Goal: Navigation & Orientation: Find specific page/section

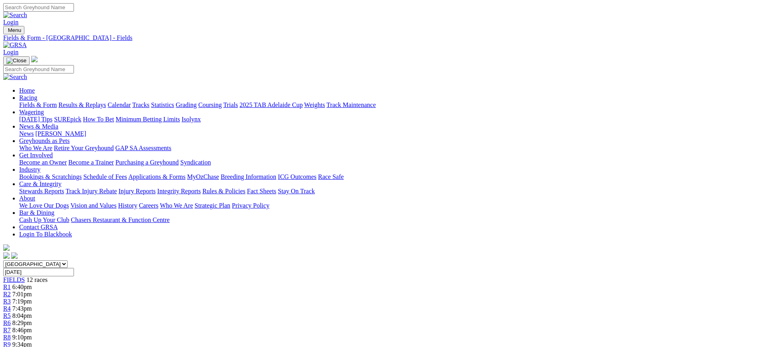
click at [27, 42] on link at bounding box center [15, 45] width 24 height 7
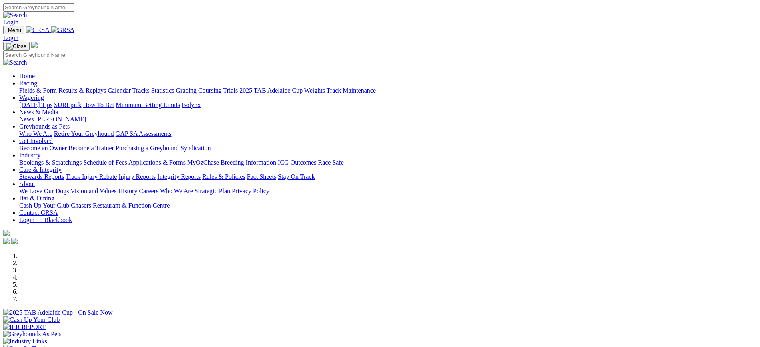
click at [34, 116] on link "News" at bounding box center [26, 119] width 14 height 7
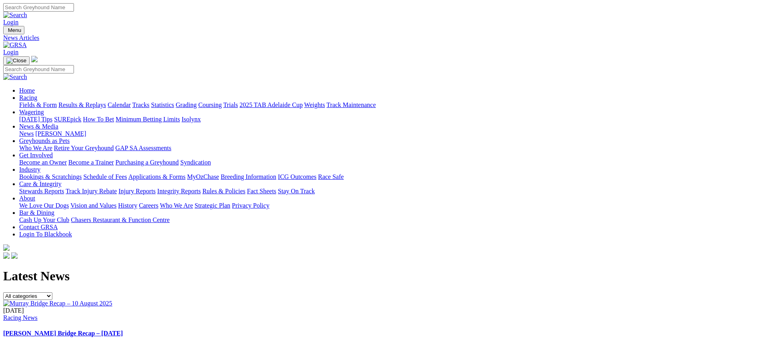
click at [27, 42] on img at bounding box center [15, 45] width 24 height 7
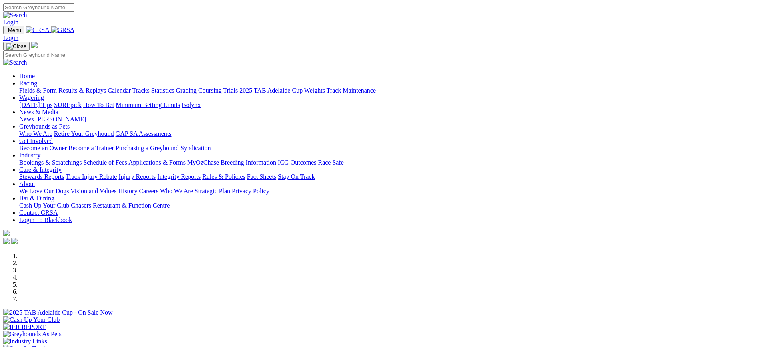
click at [86, 116] on link "[PERSON_NAME]" at bounding box center [60, 119] width 51 height 7
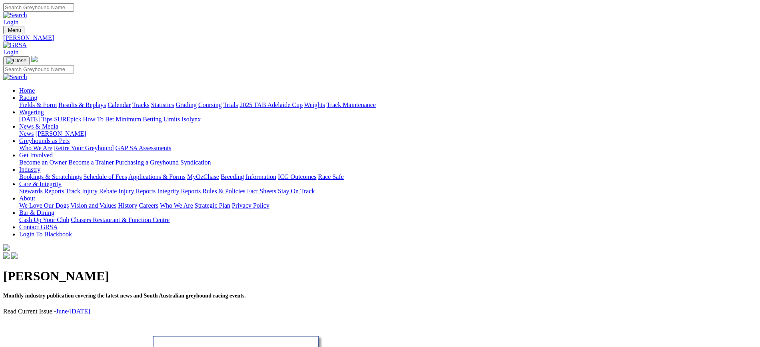
click at [27, 42] on img at bounding box center [15, 45] width 24 height 7
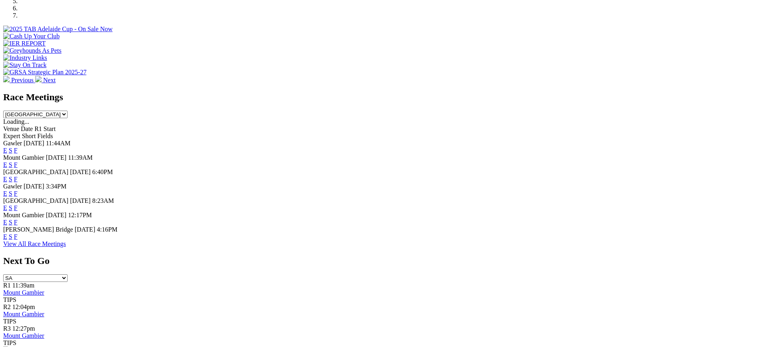
scroll to position [271, 0]
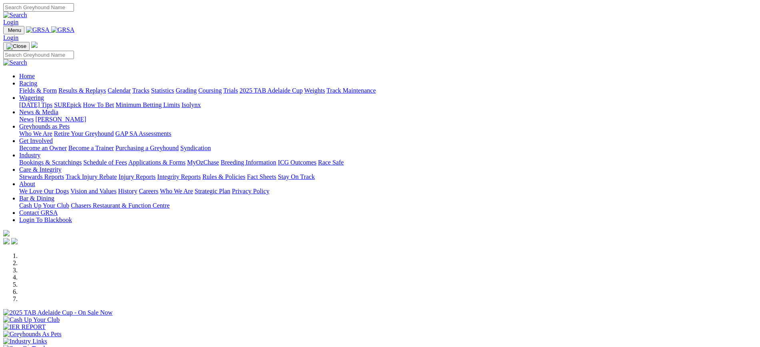
scroll to position [271, 0]
